Goal: Check status: Check status

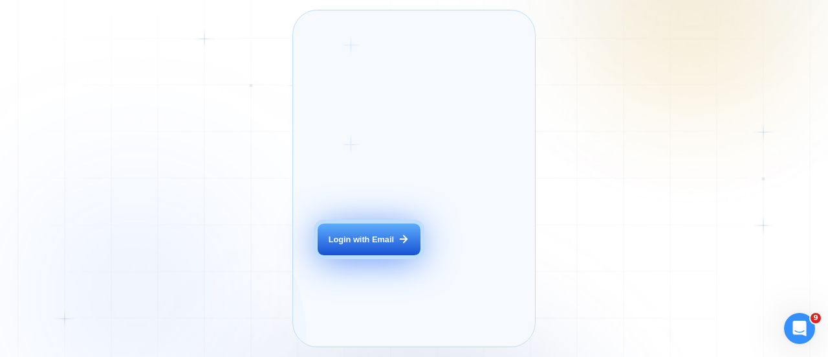
click at [357, 245] on button "Login with Email" at bounding box center [369, 239] width 102 height 32
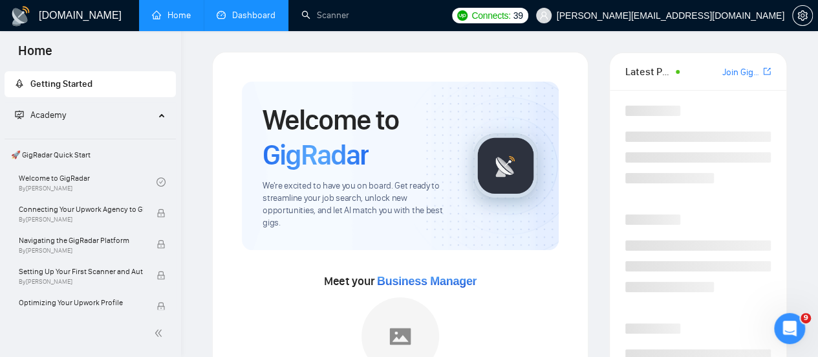
click at [247, 17] on link "Dashboard" at bounding box center [246, 15] width 59 height 11
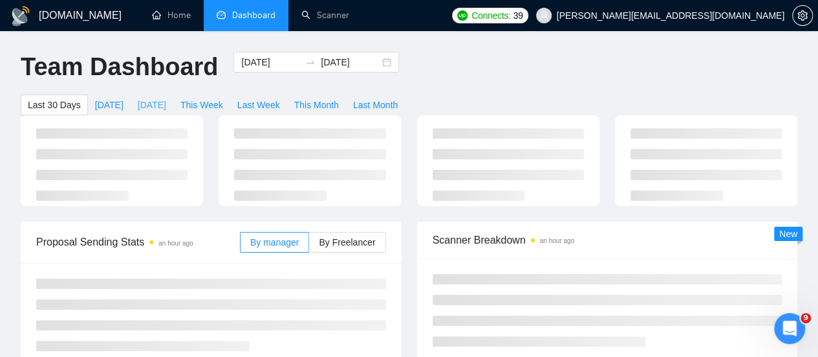
click at [166, 98] on span "Yesterday" at bounding box center [152, 105] width 28 height 14
type input "2025-09-15"
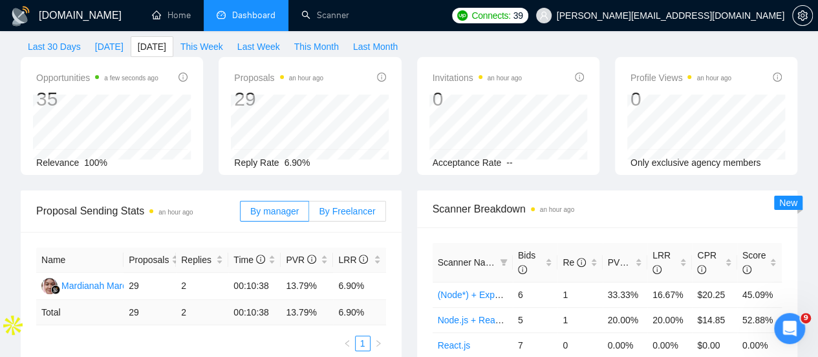
scroll to position [66, 0]
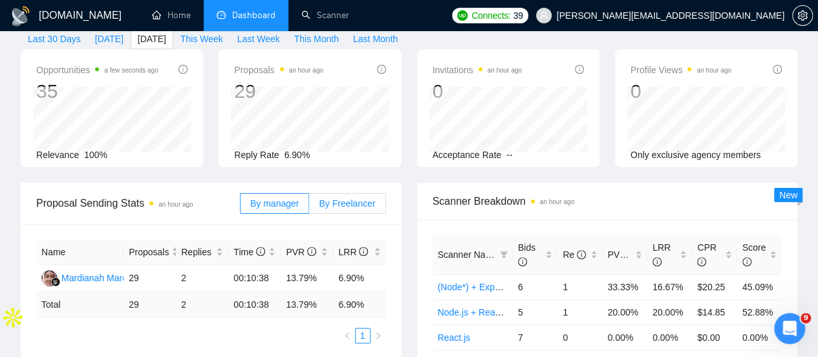
click at [351, 198] on span "By Freelancer" at bounding box center [347, 203] width 56 height 10
click at [309, 206] on input "By Freelancer" at bounding box center [309, 206] width 0 height 0
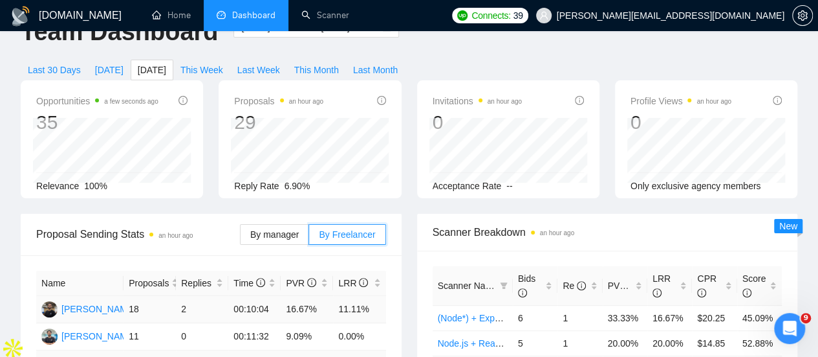
scroll to position [0, 0]
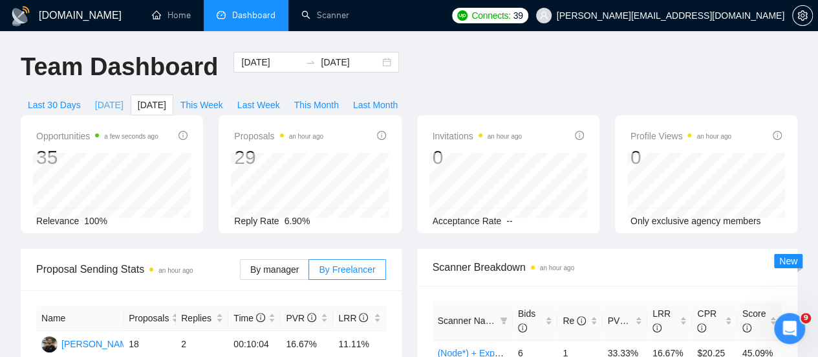
click at [124, 98] on span "Today" at bounding box center [109, 105] width 28 height 14
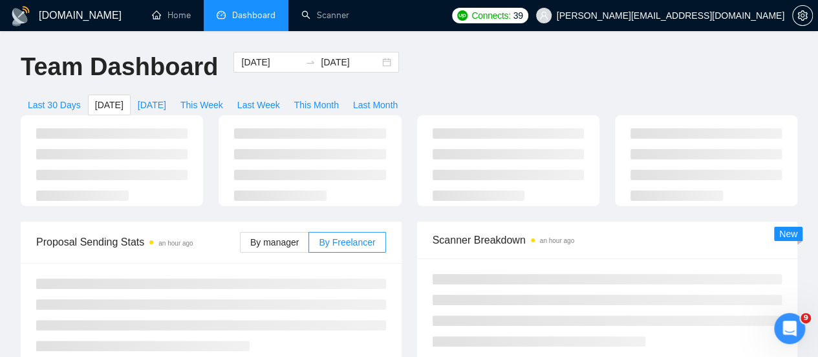
type input "2025-09-16"
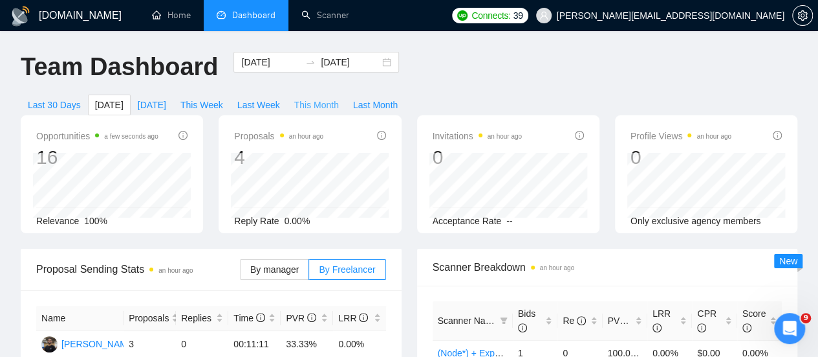
click at [339, 98] on span "This Month" at bounding box center [316, 105] width 45 height 14
type input "2025-09-01"
type input "2025-09-30"
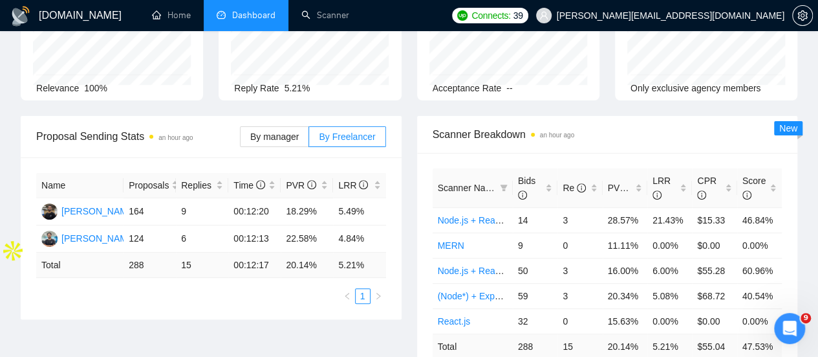
scroll to position [133, 0]
